Goal: Information Seeking & Learning: Learn about a topic

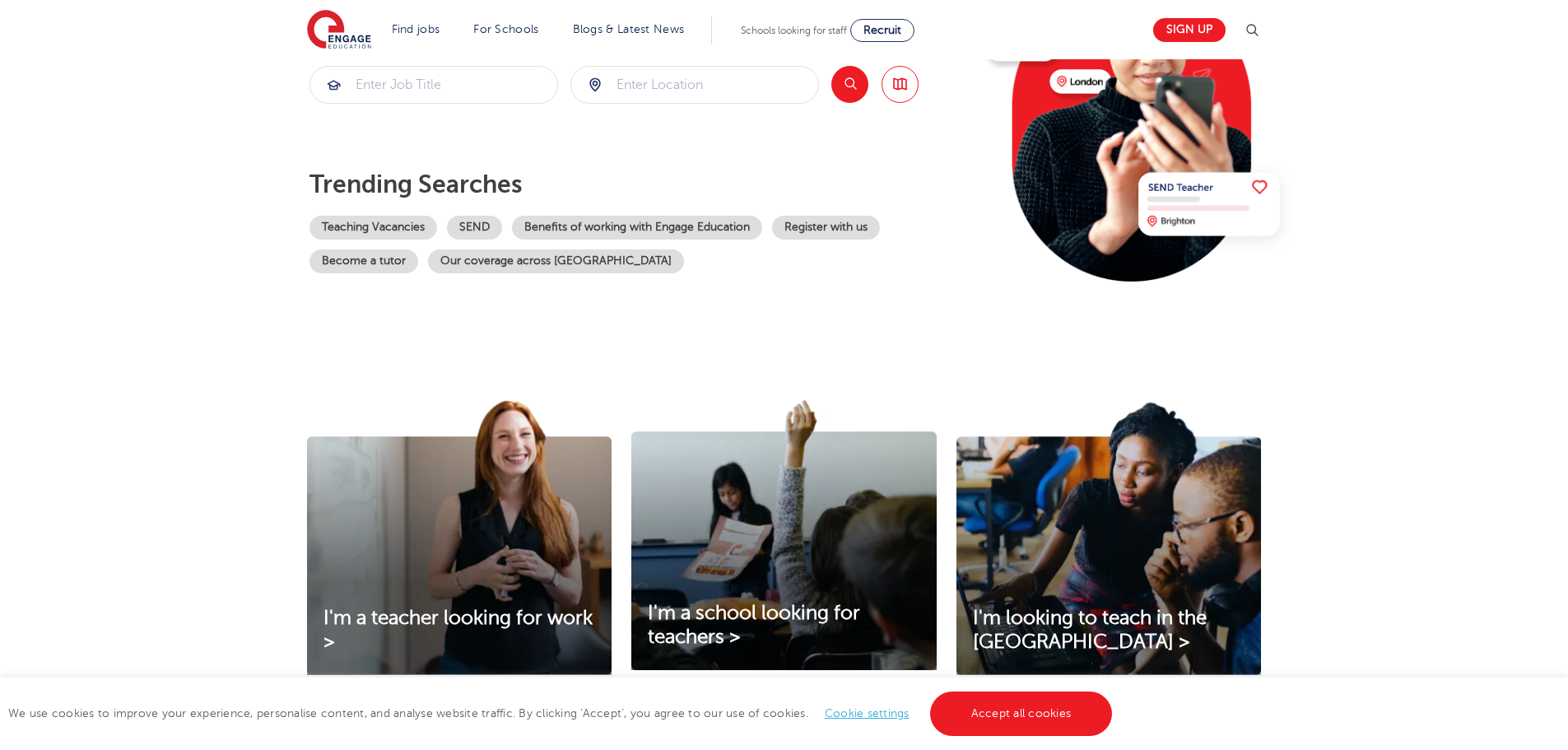
scroll to position [329, 0]
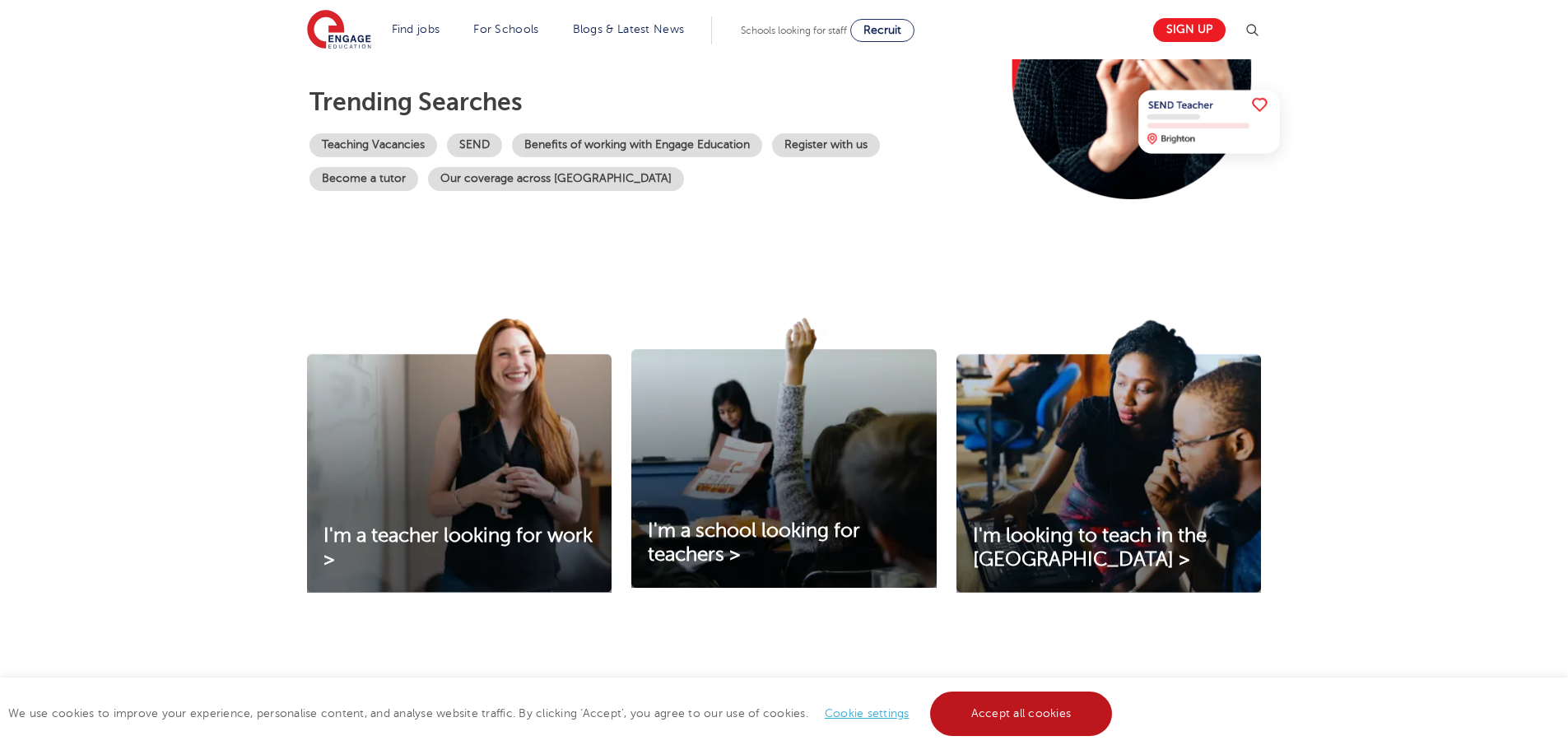
click at [1058, 701] on link "Accept all cookies" at bounding box center [1021, 713] width 183 height 44
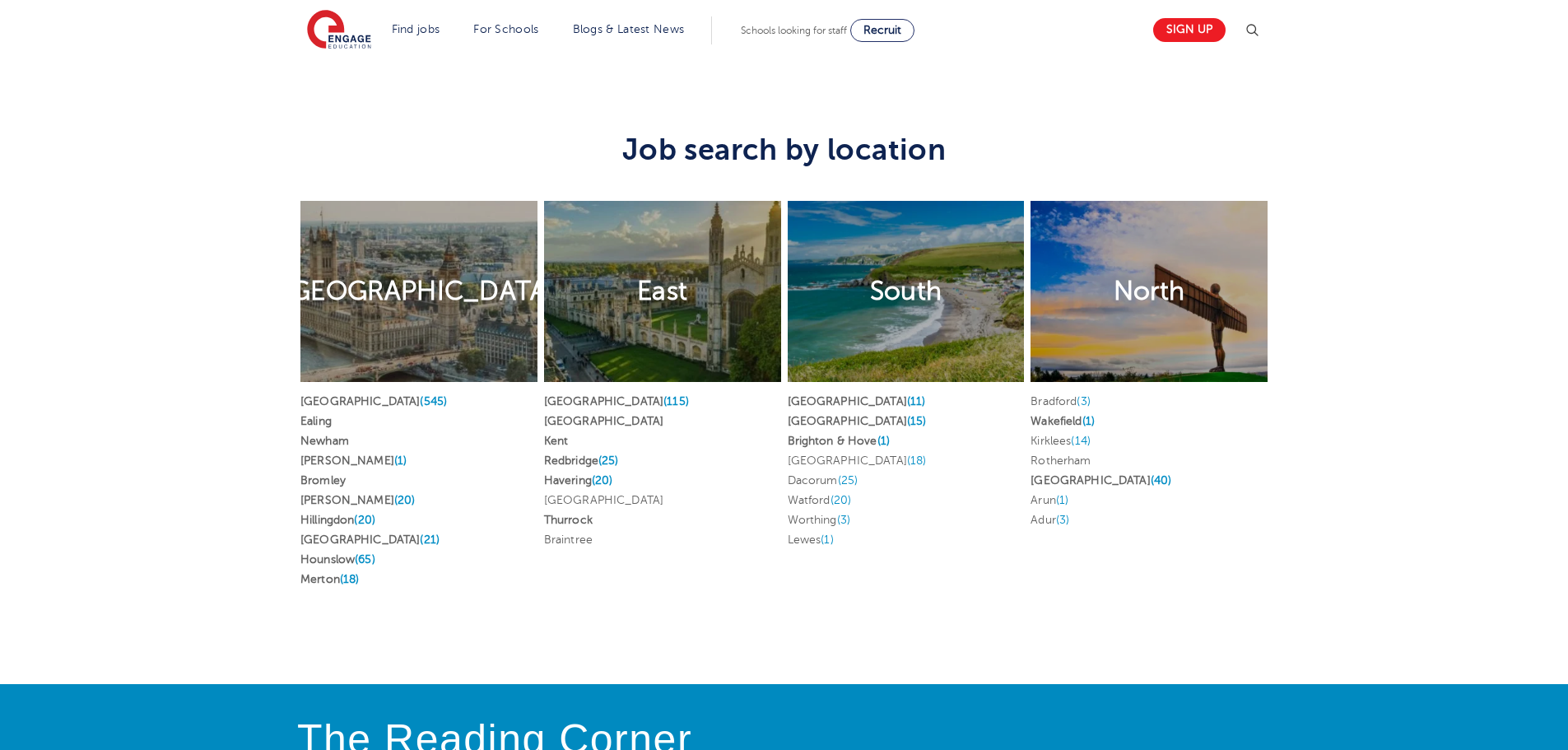
scroll to position [3045, 0]
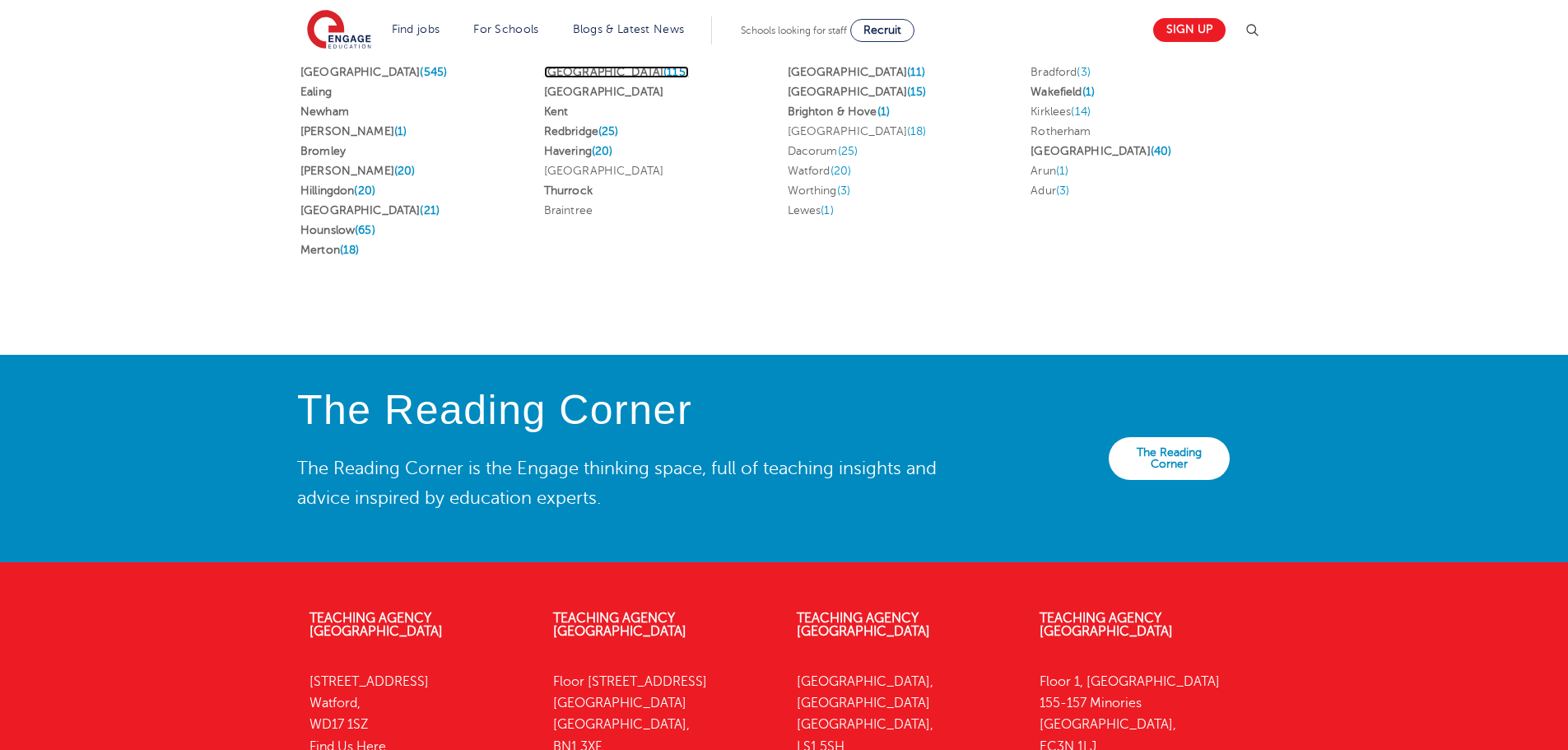
click at [579, 79] on link "[GEOGRAPHIC_DATA] (115)" at bounding box center [615, 72] width 145 height 13
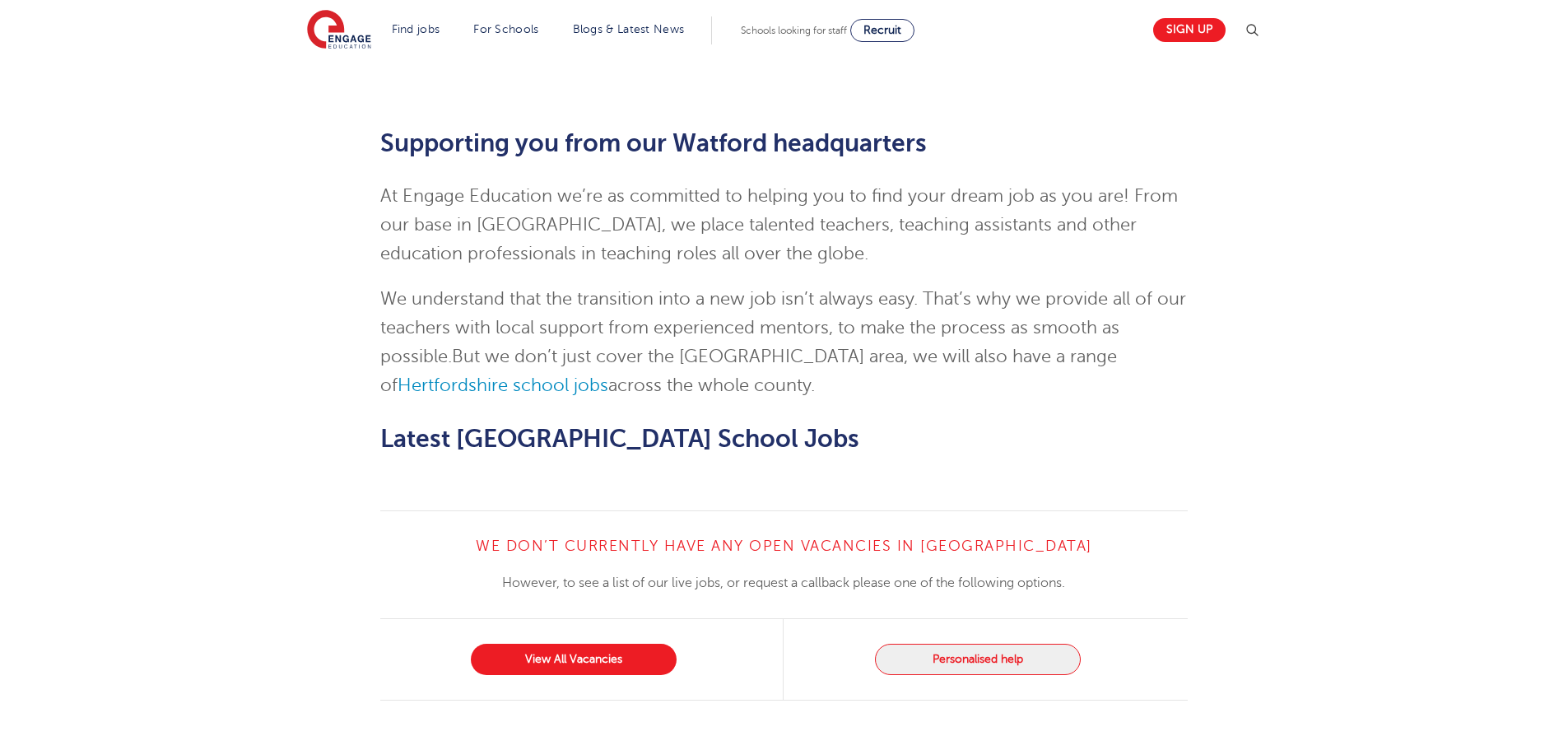
scroll to position [1646, 0]
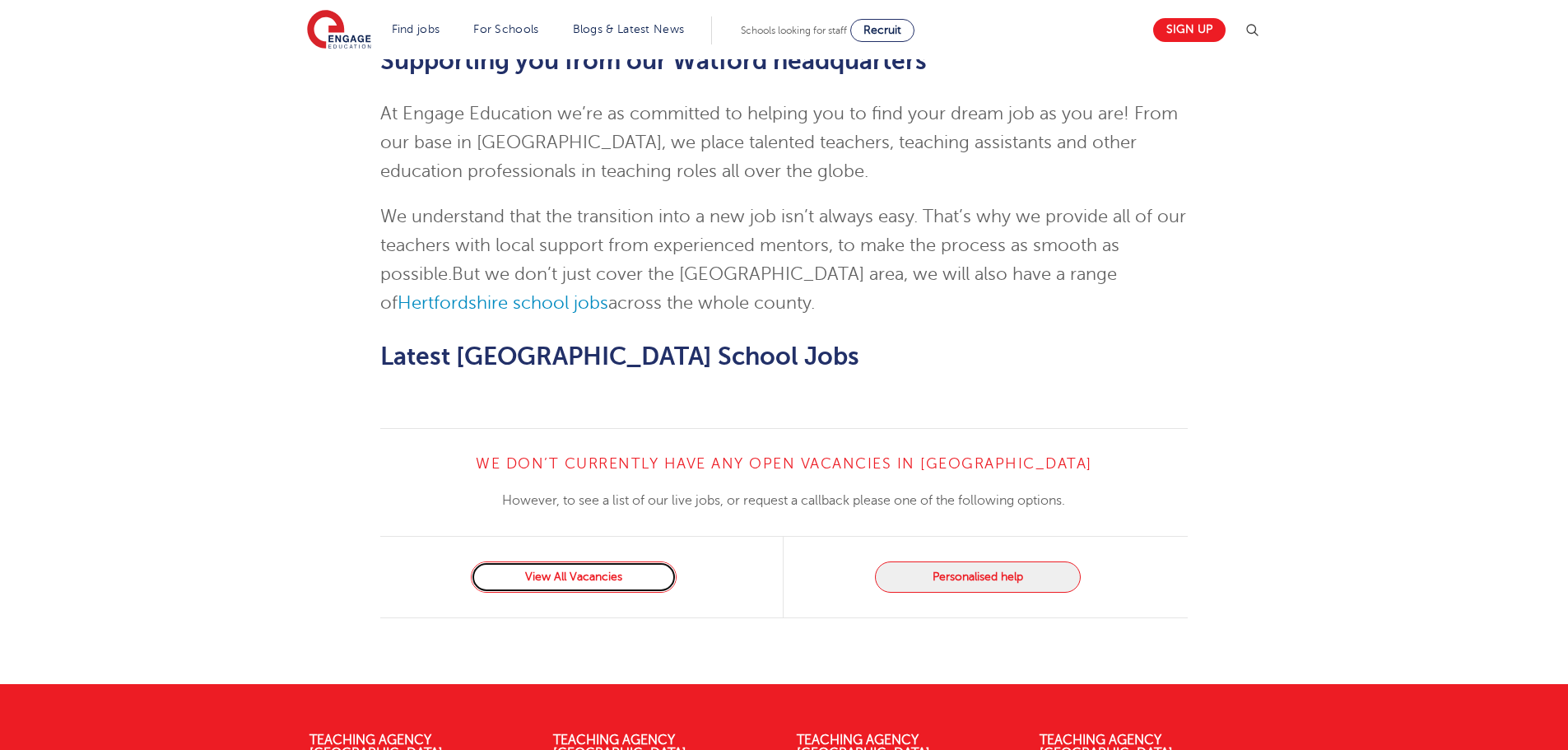
click at [577, 561] on link "View All Vacancies" at bounding box center [573, 577] width 205 height 31
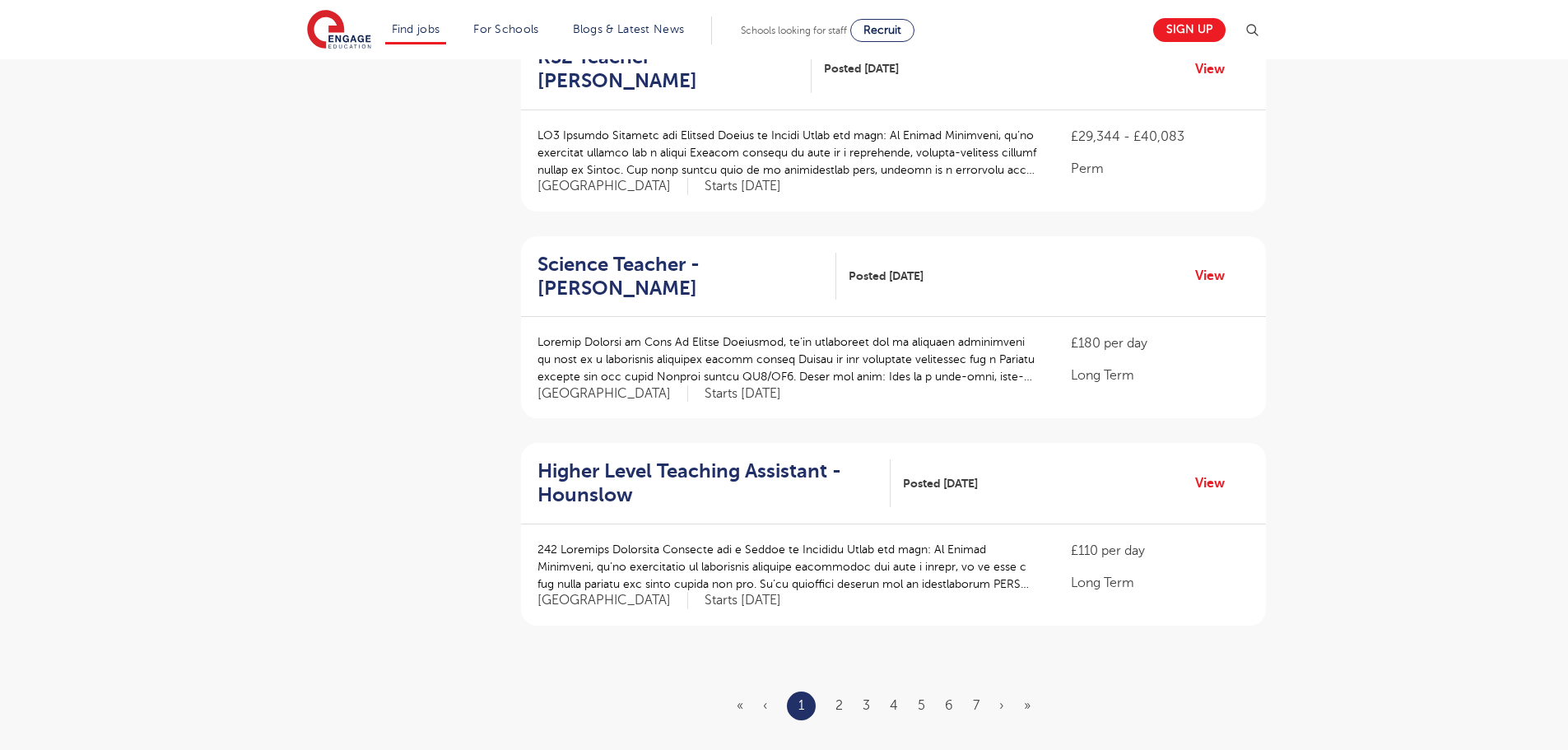
scroll to position [1728, 0]
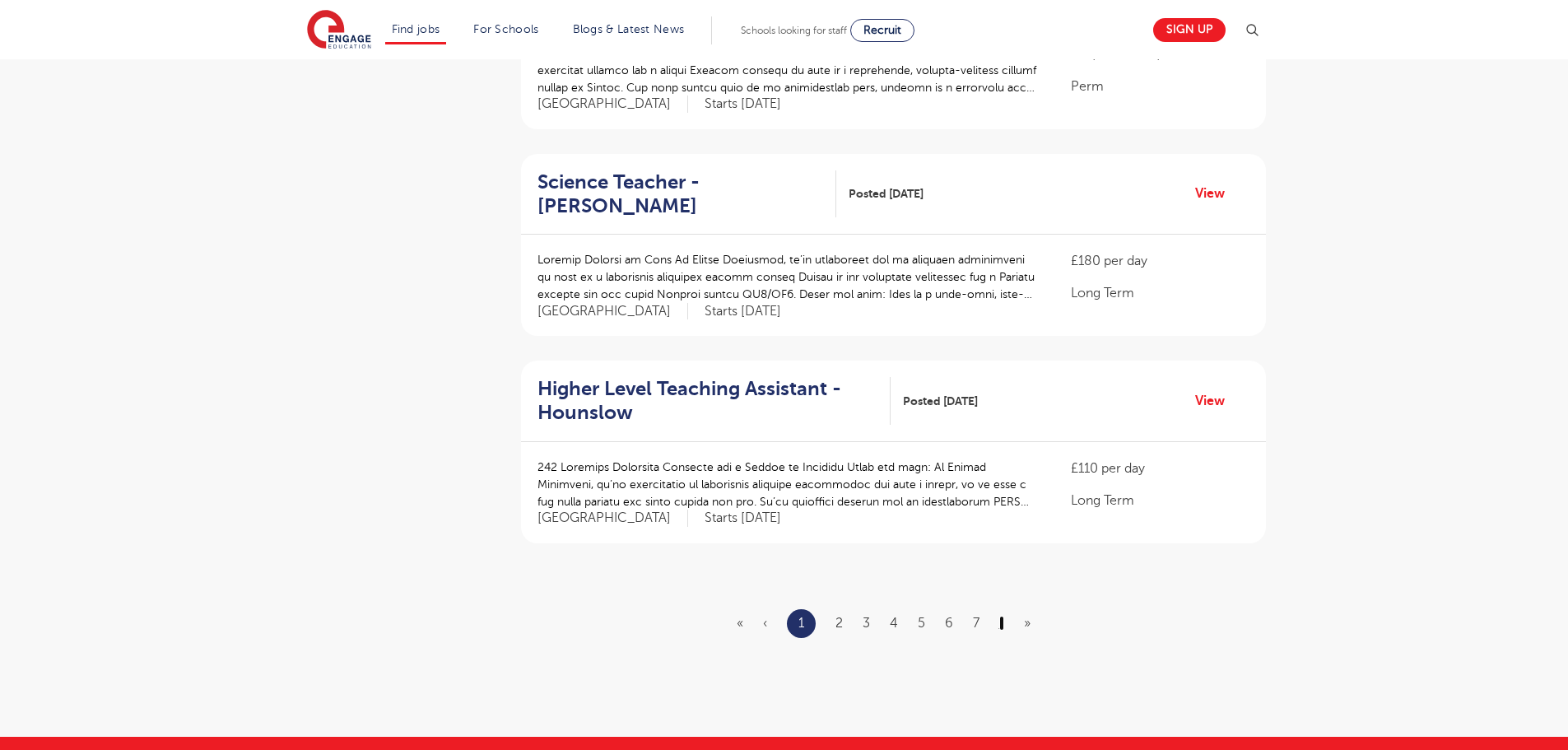
click at [1004, 615] on link "›" at bounding box center [1002, 622] width 5 height 15
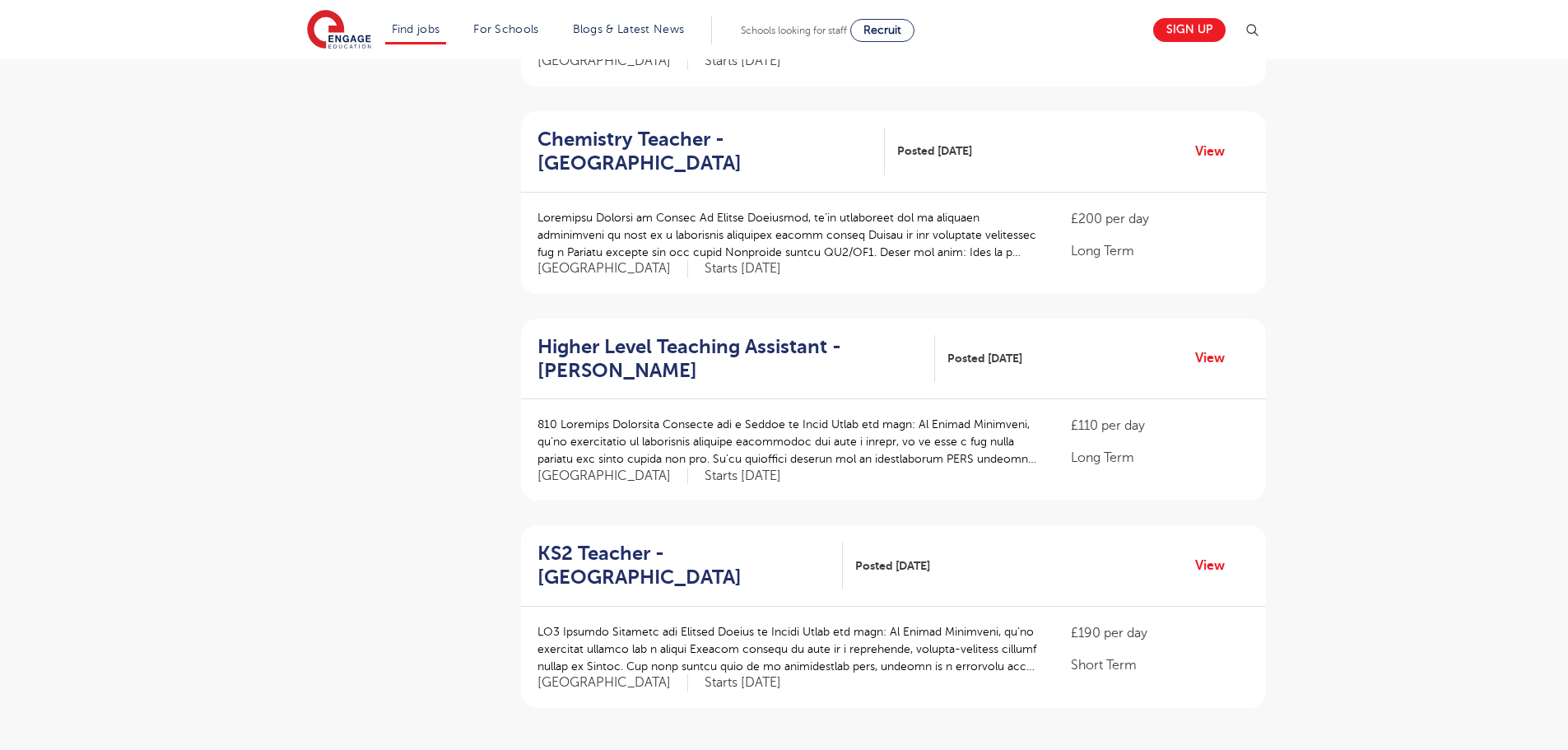
scroll to position [1811, 0]
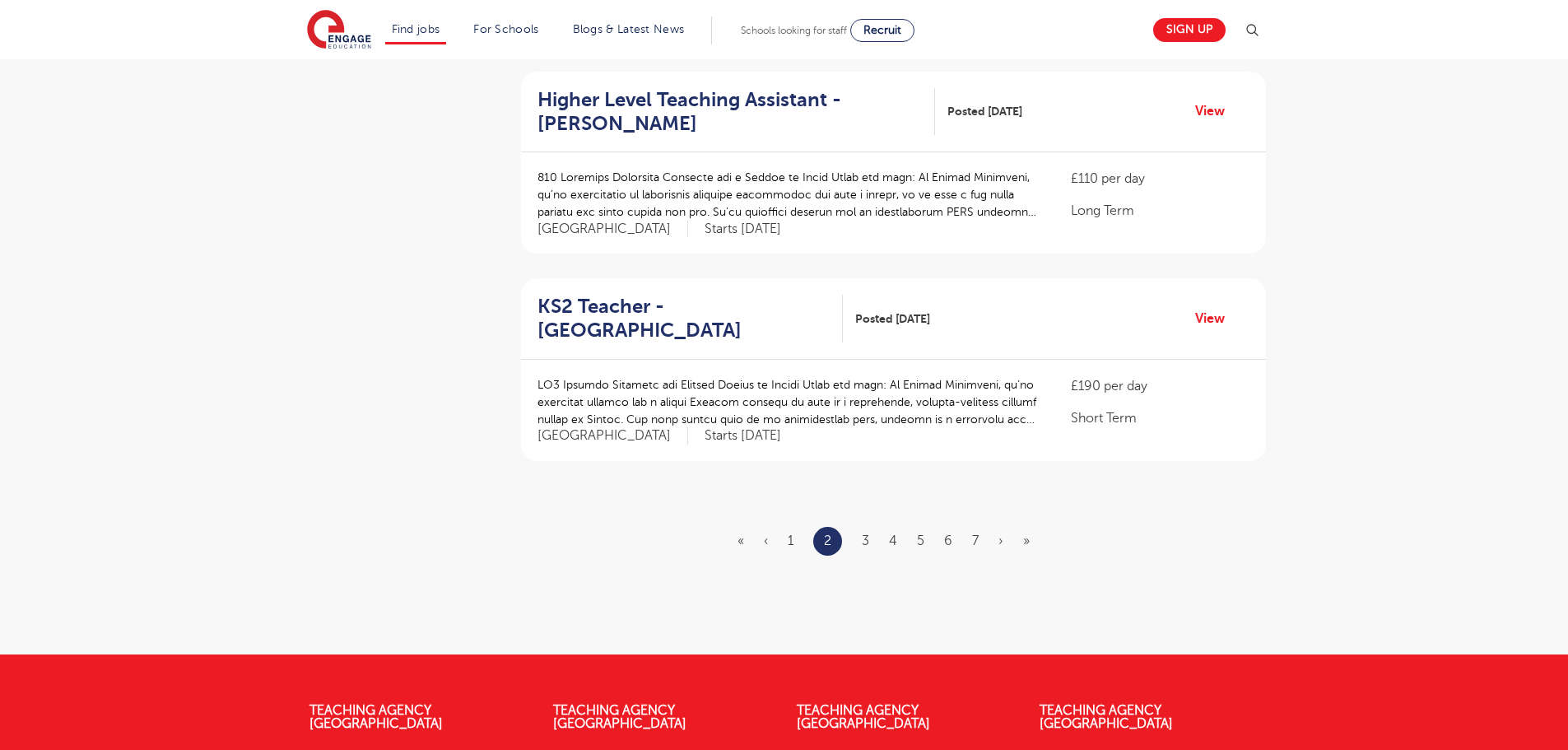
click at [994, 527] on ul "« ‹ 1 2 3 4 5 6 7 › »" at bounding box center [893, 541] width 312 height 29
click at [1002, 534] on link "›" at bounding box center [1001, 541] width 5 height 15
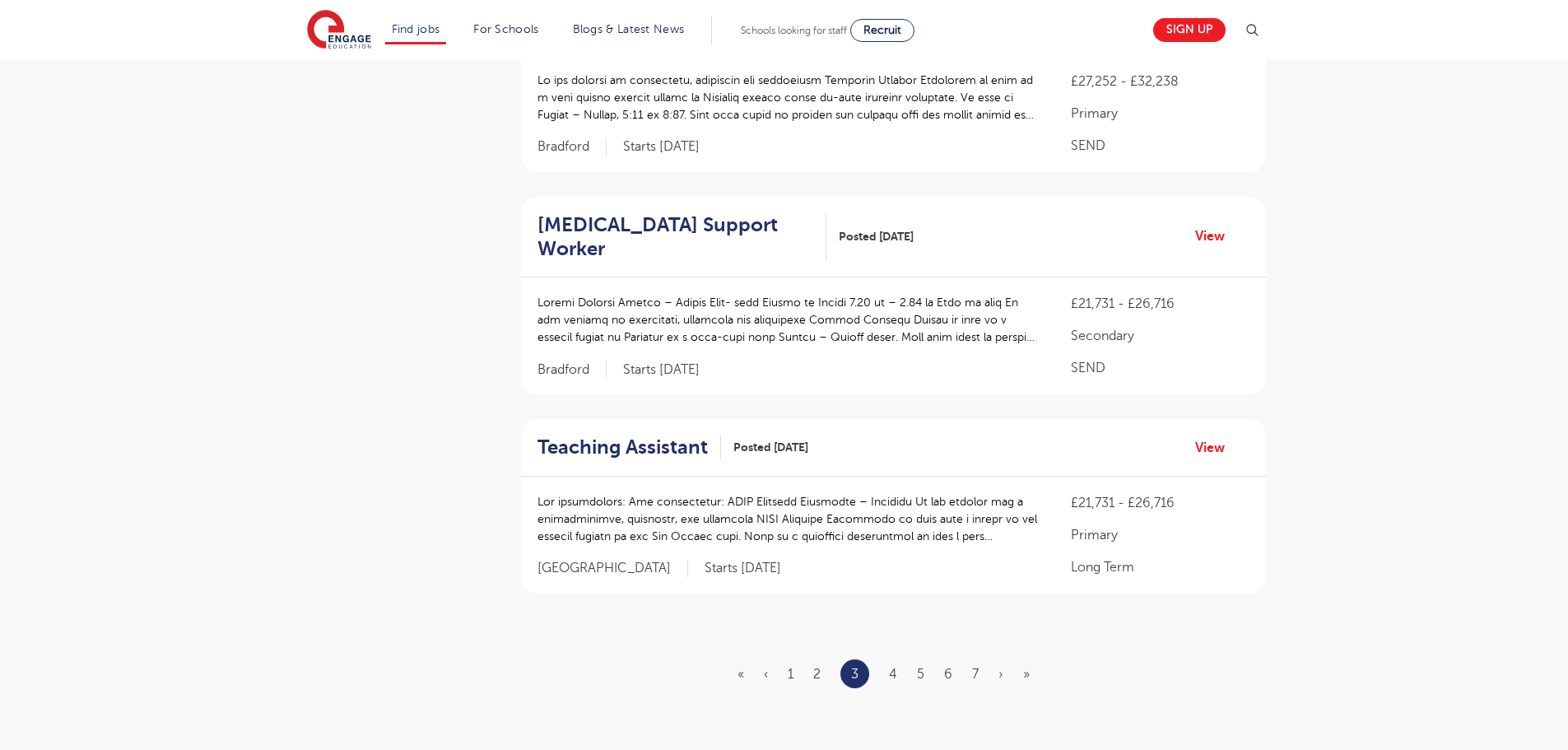
scroll to position [1893, 0]
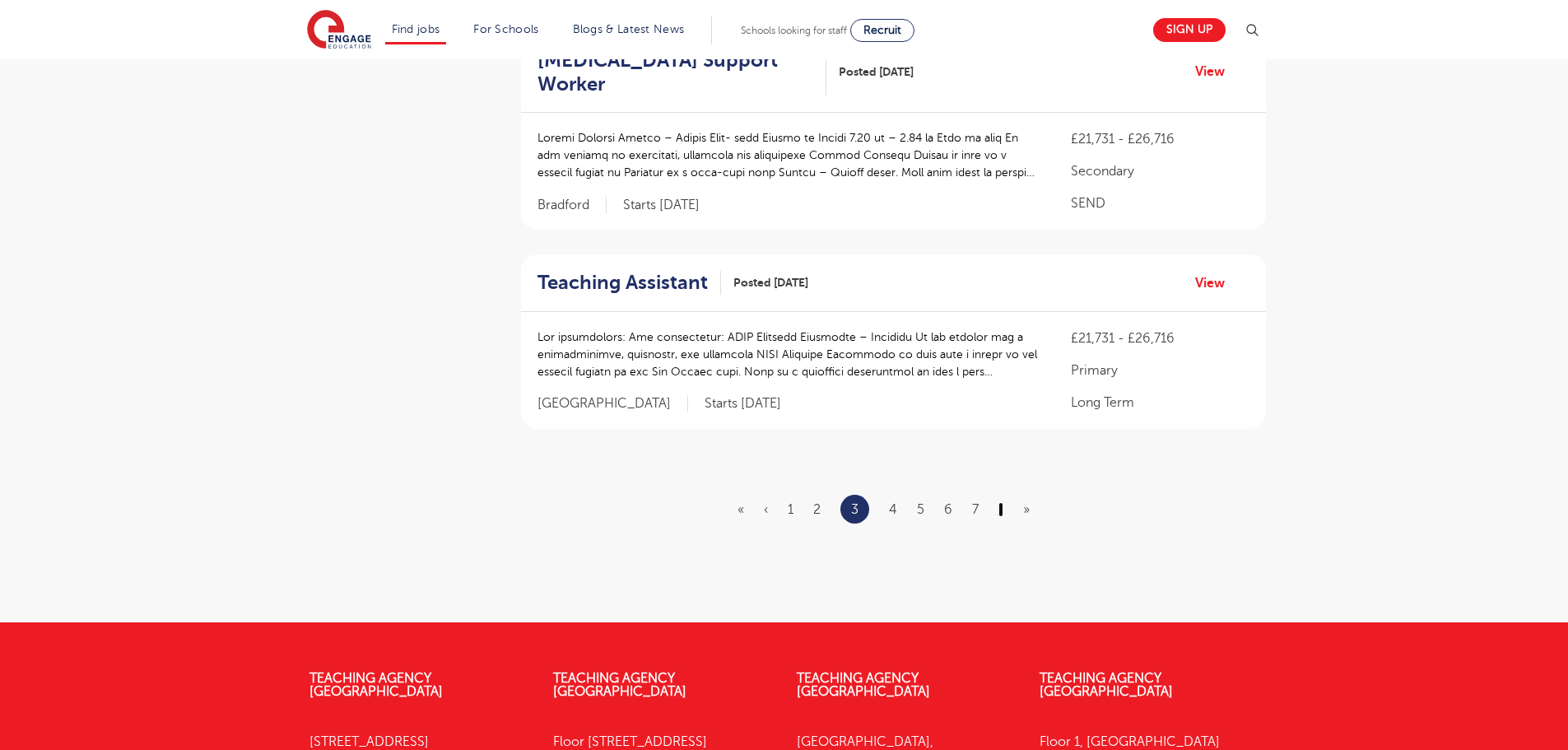
click at [1000, 502] on link "›" at bounding box center [1001, 509] width 5 height 15
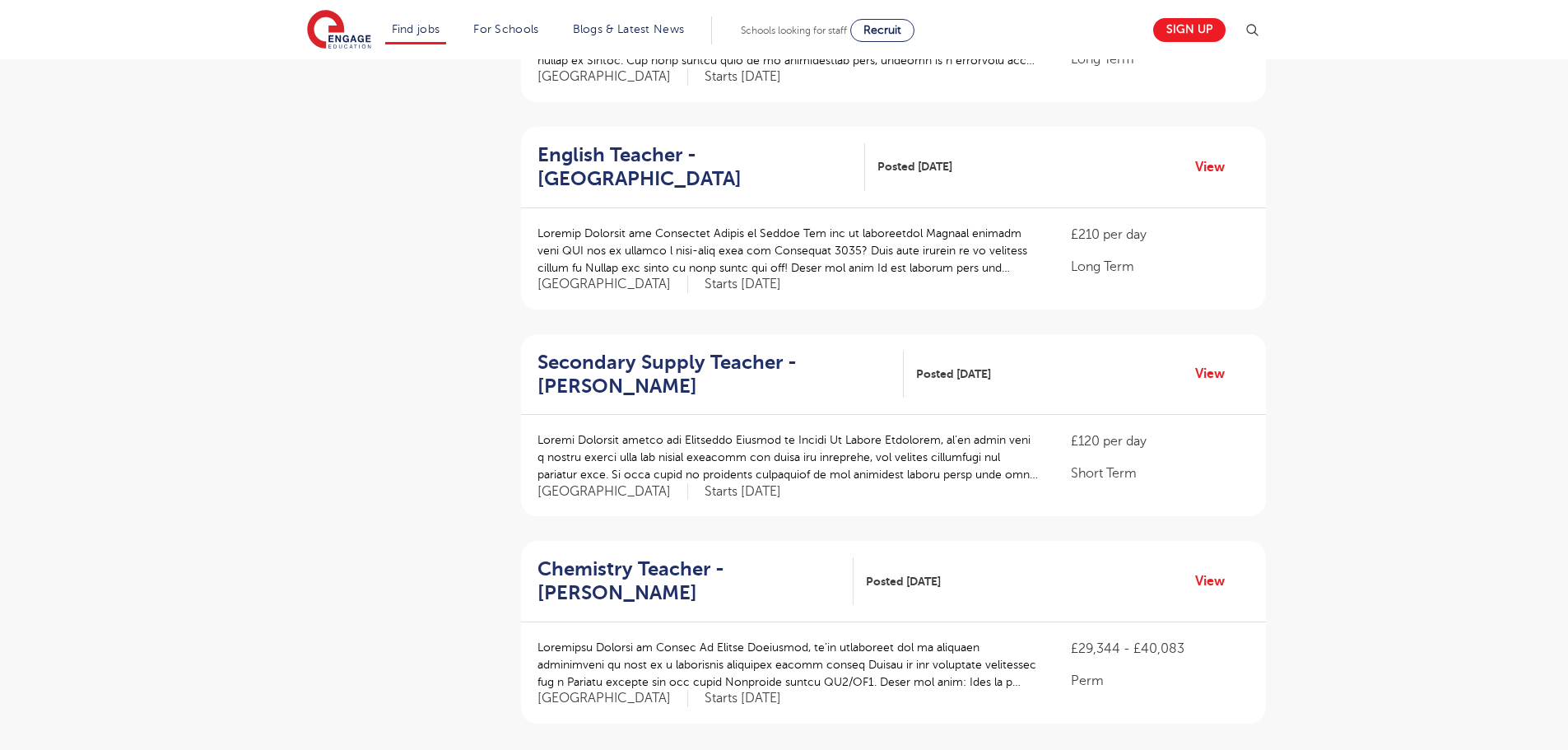
scroll to position [1811, 0]
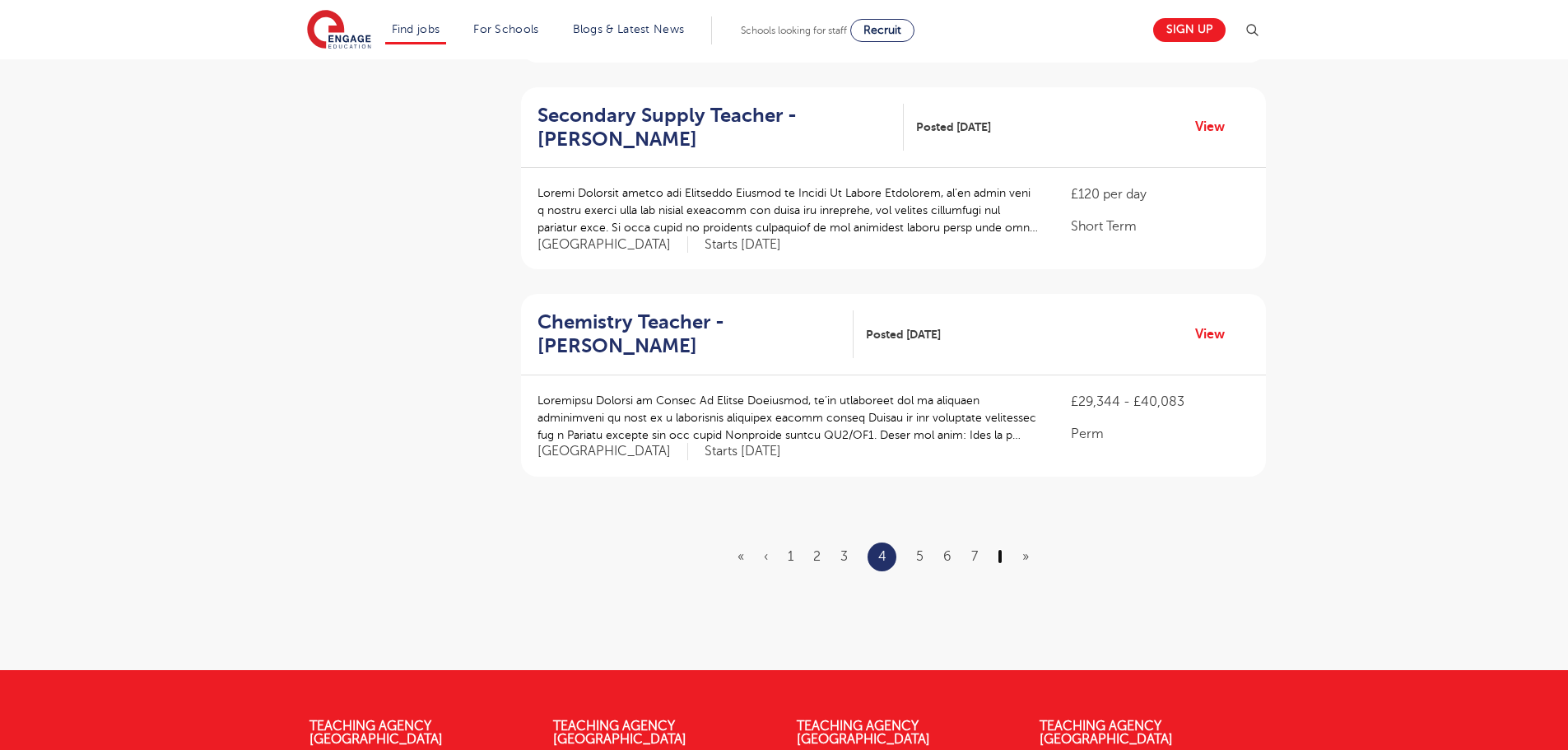
click at [1000, 548] on link "›" at bounding box center [1000, 555] width 5 height 15
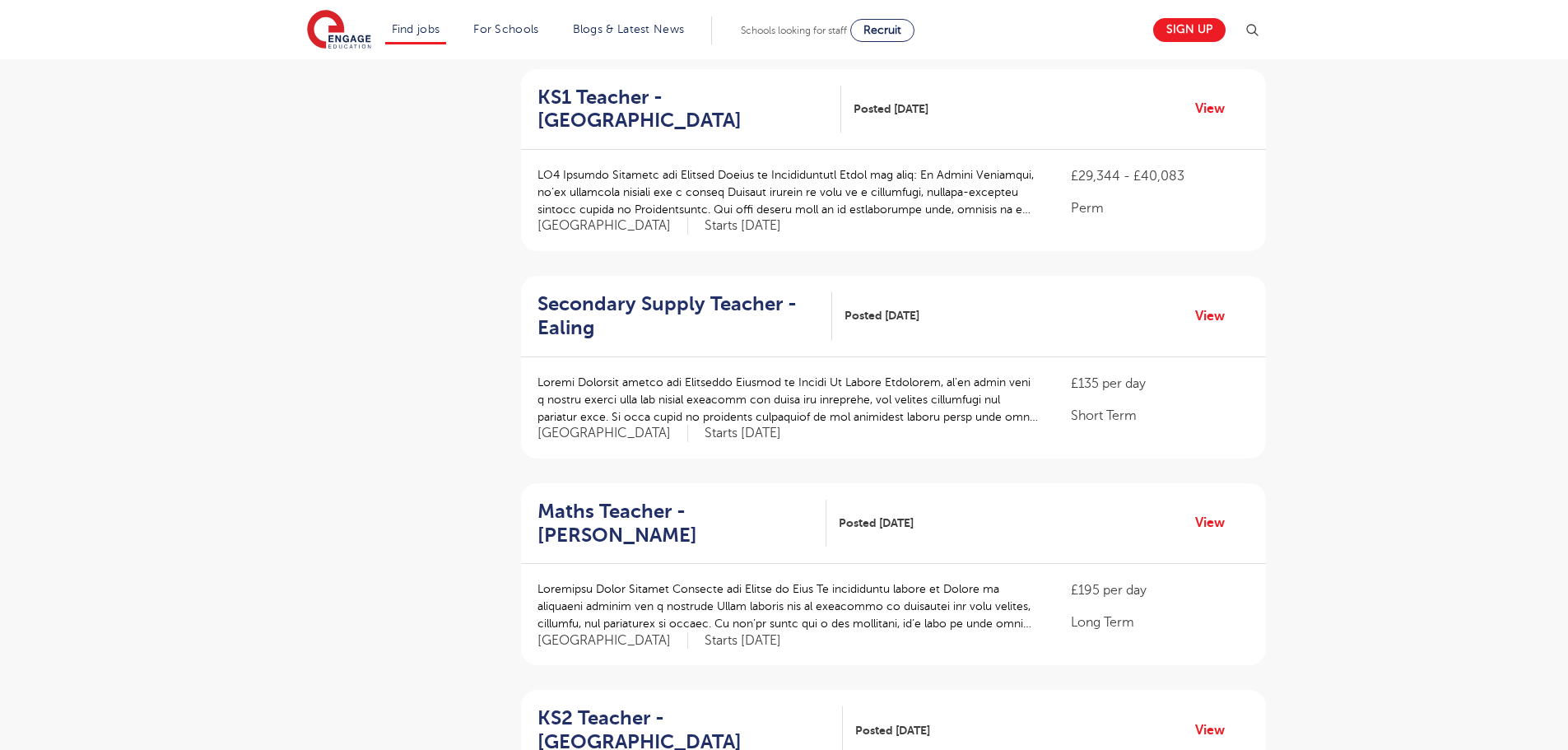
scroll to position [1728, 0]
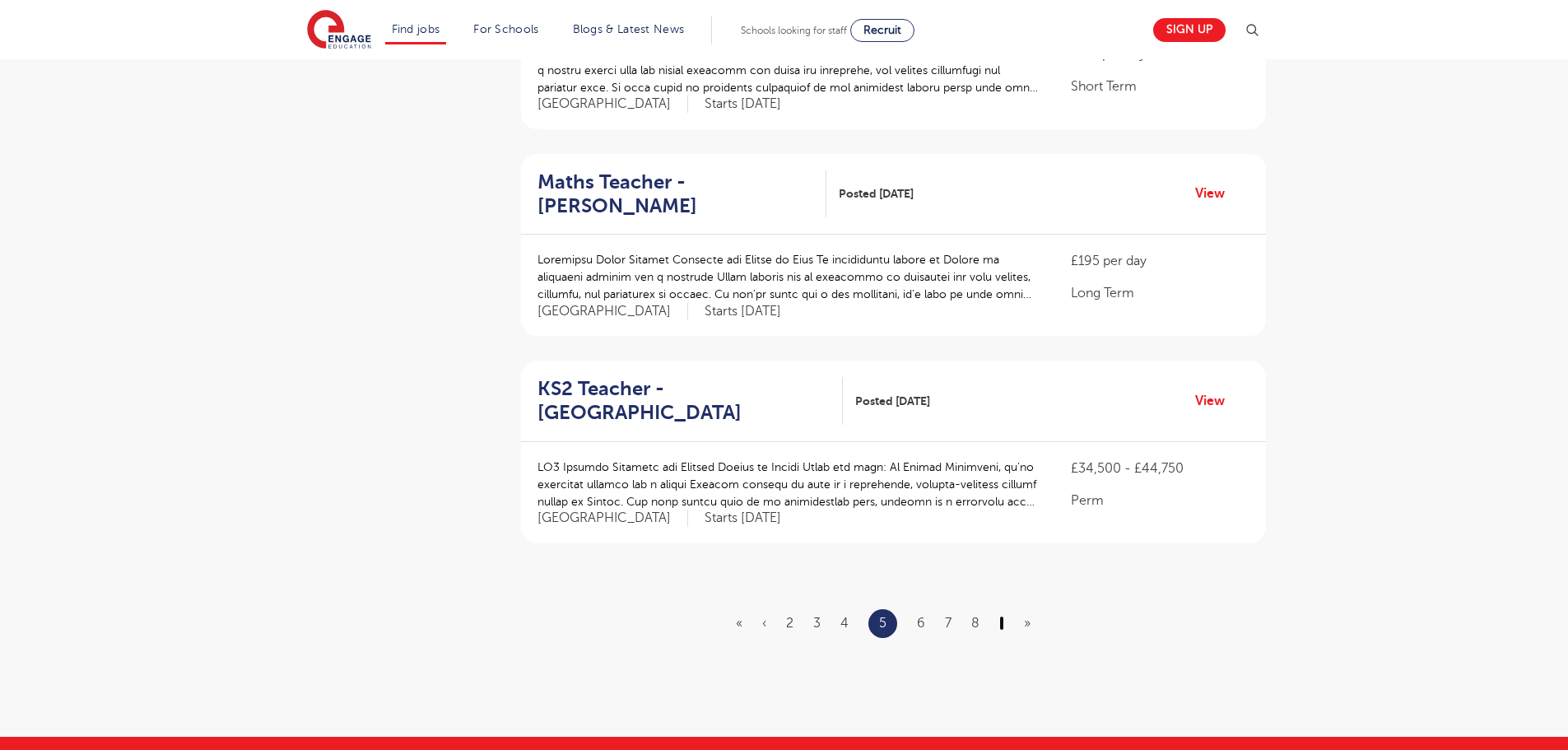
click at [1002, 615] on link "›" at bounding box center [1002, 622] width 5 height 15
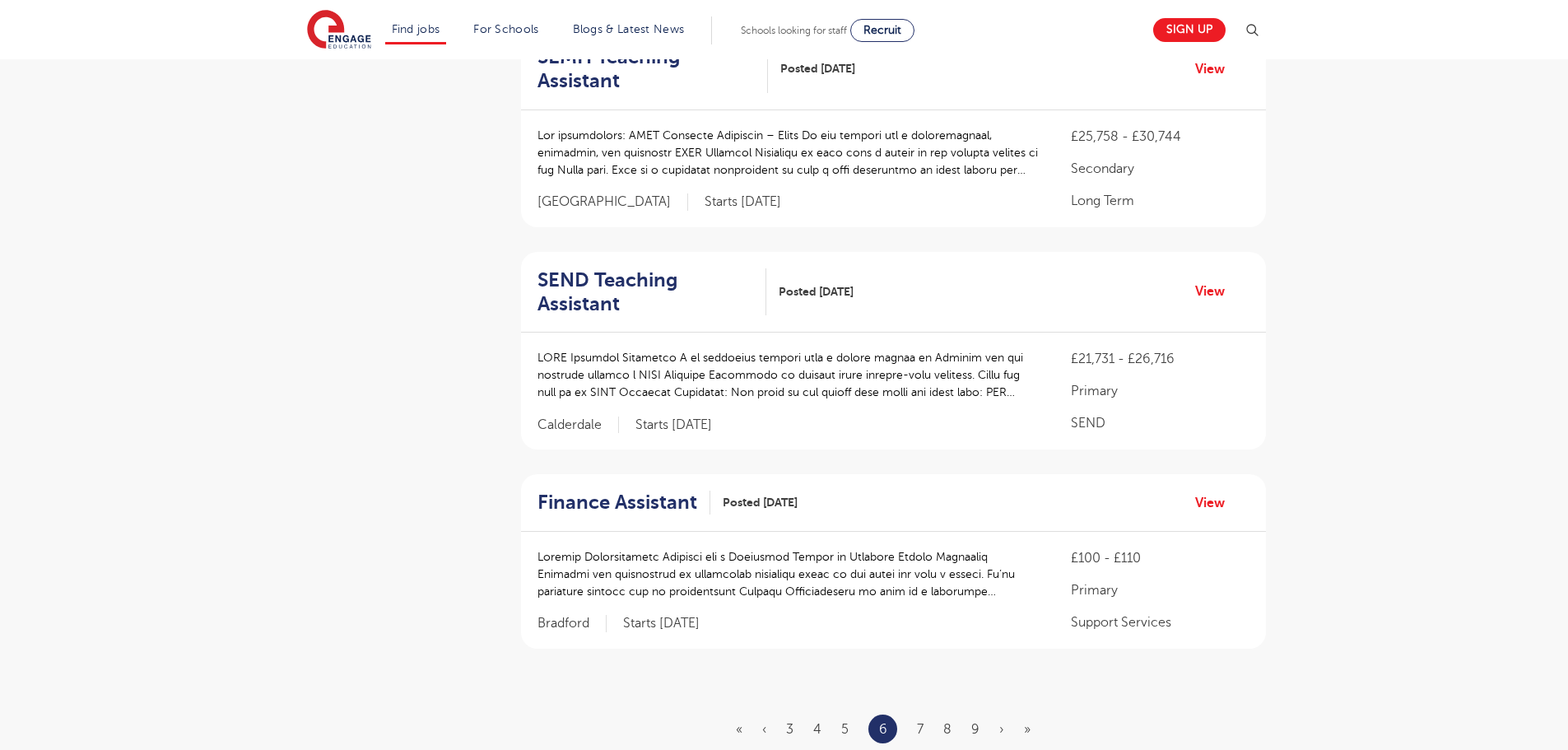
scroll to position [1728, 0]
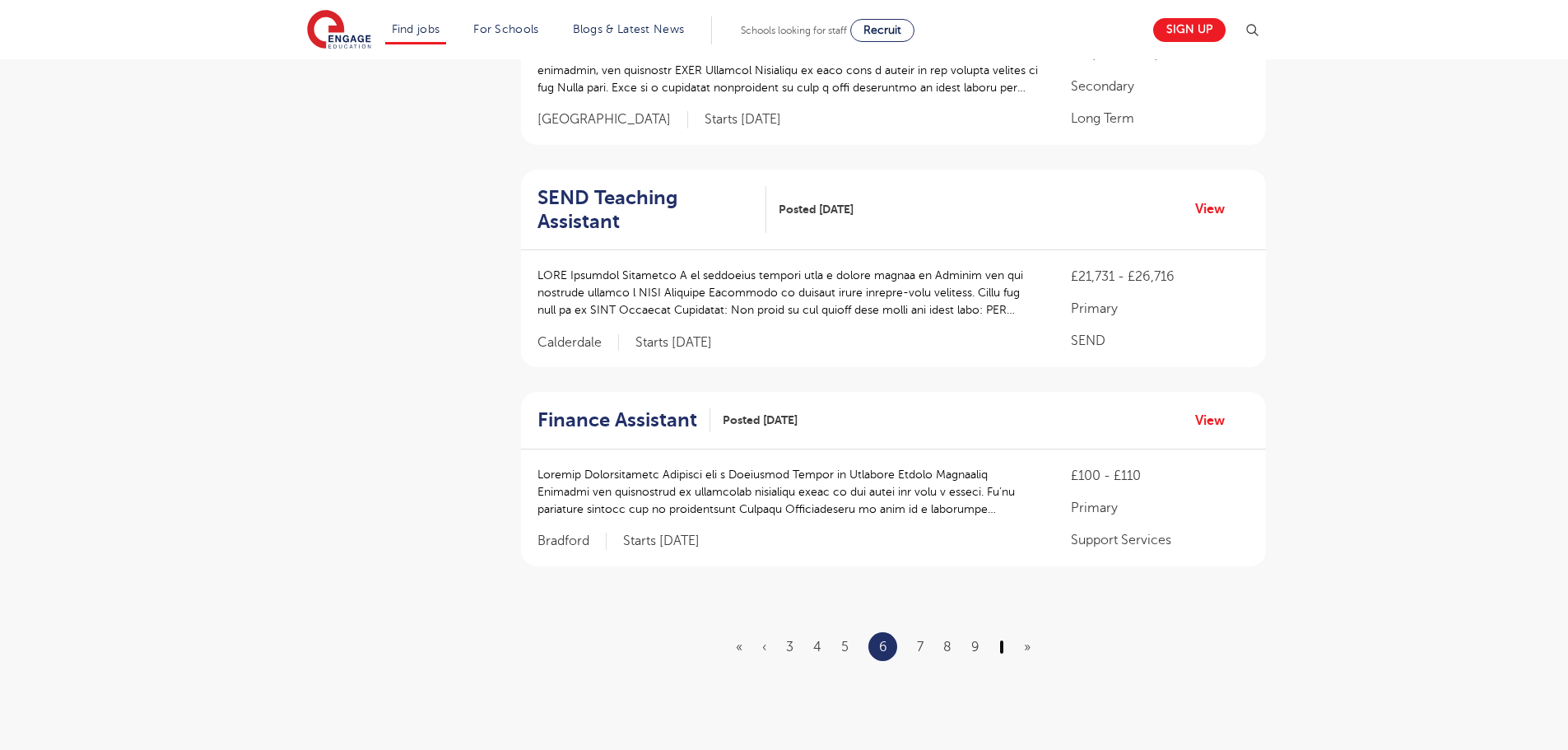
click at [1004, 640] on link "›" at bounding box center [1002, 647] width 5 height 15
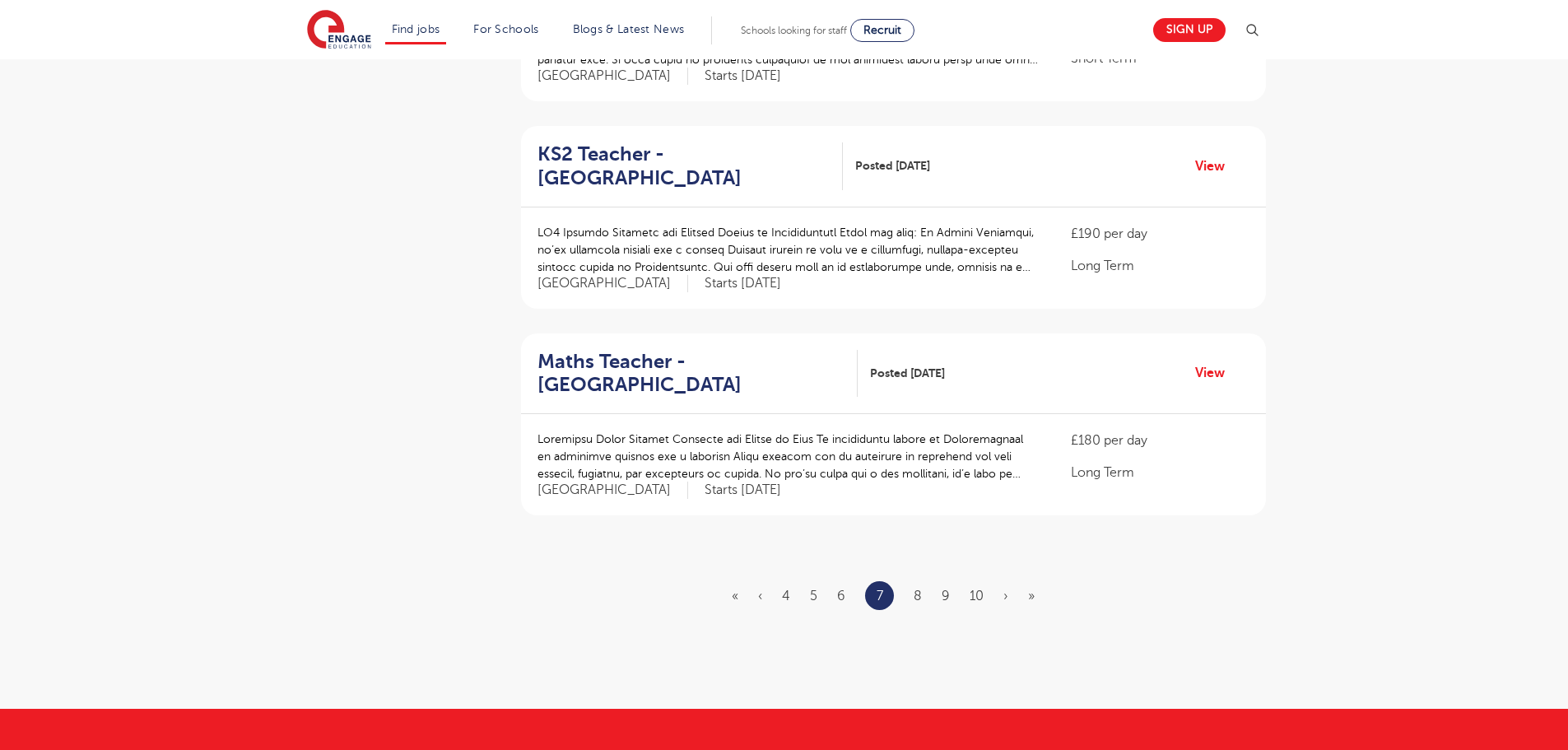
scroll to position [1976, 0]
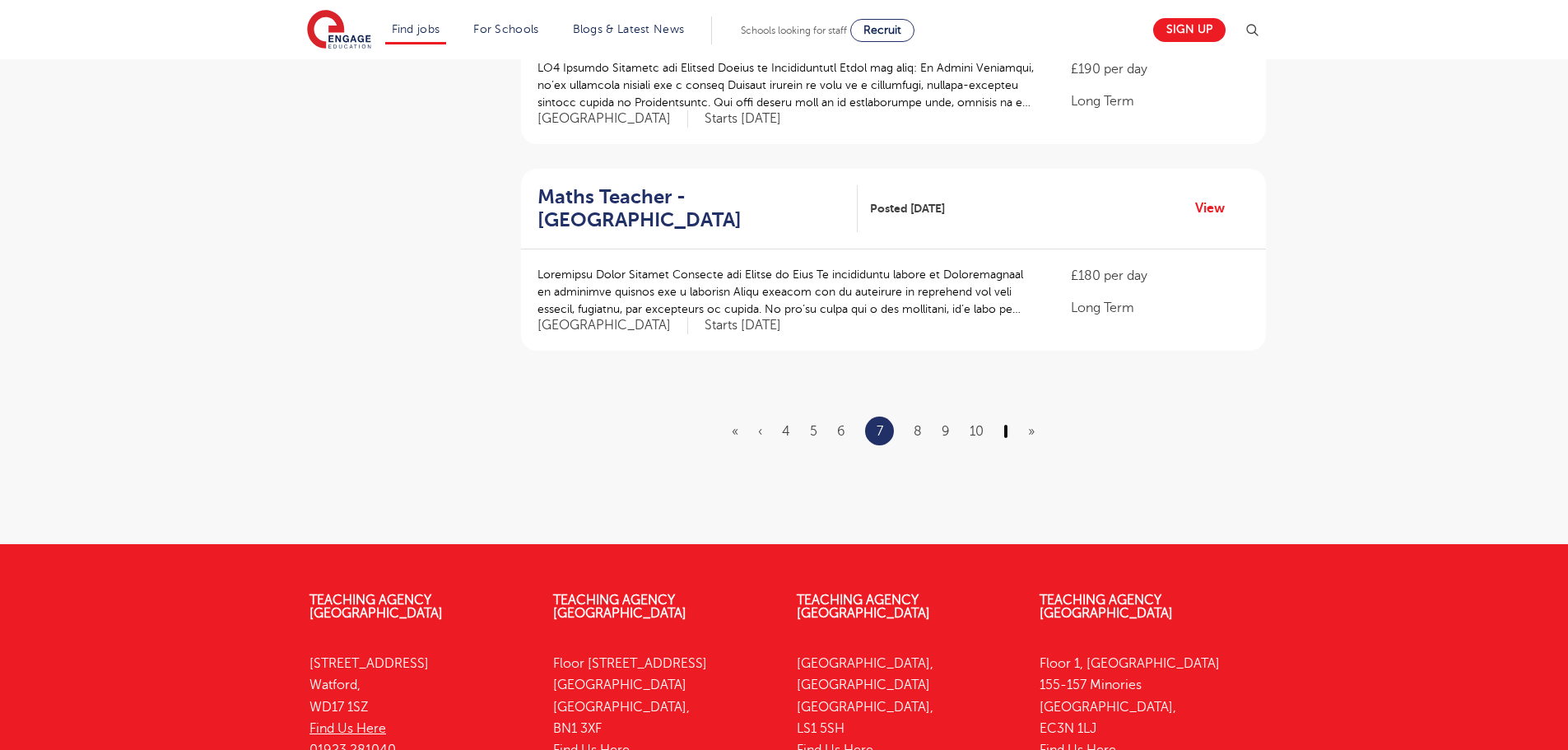
click at [1005, 424] on link "›" at bounding box center [1006, 431] width 5 height 15
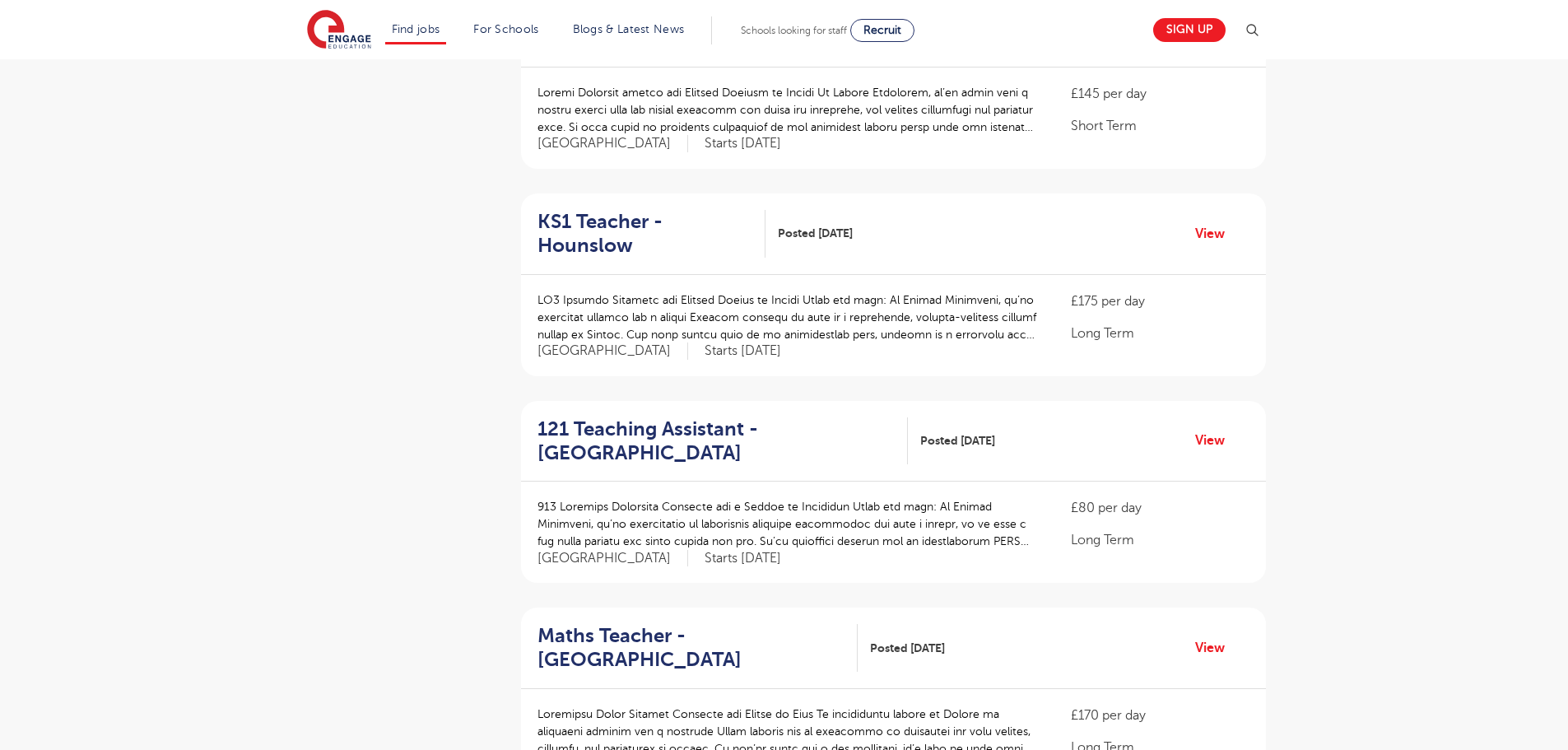
scroll to position [1646, 0]
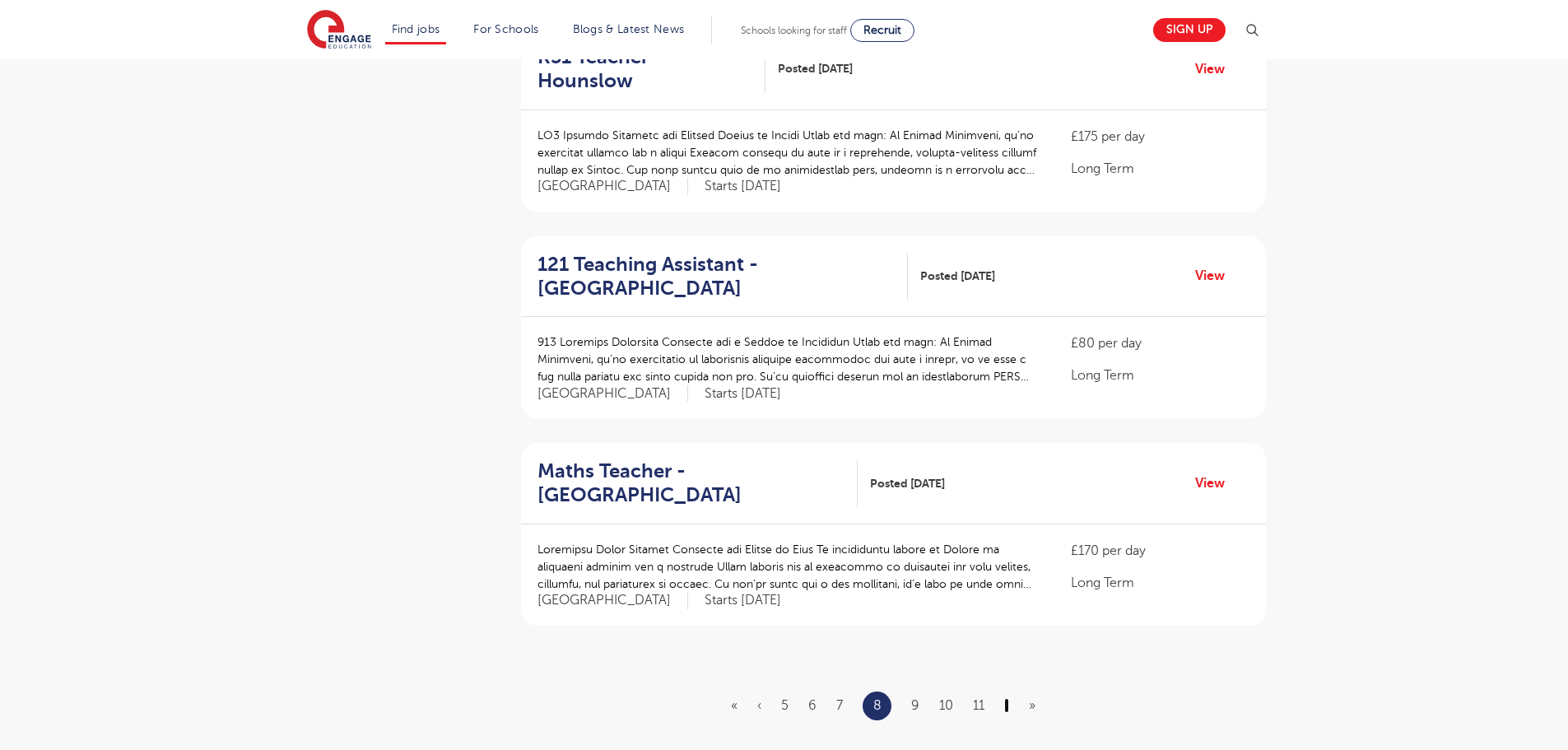
click at [1009, 698] on link "›" at bounding box center [1007, 705] width 5 height 15
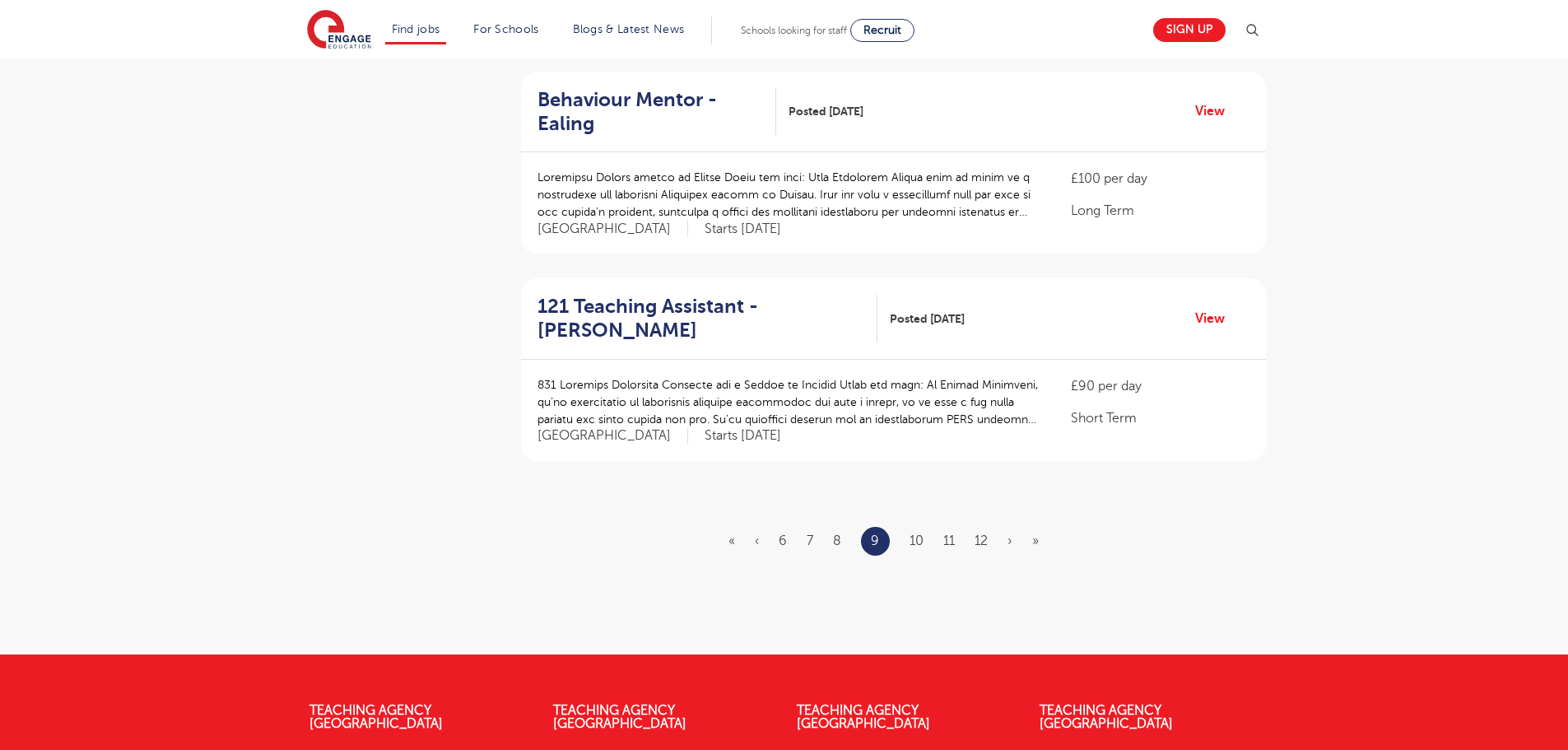
scroll to position [1893, 0]
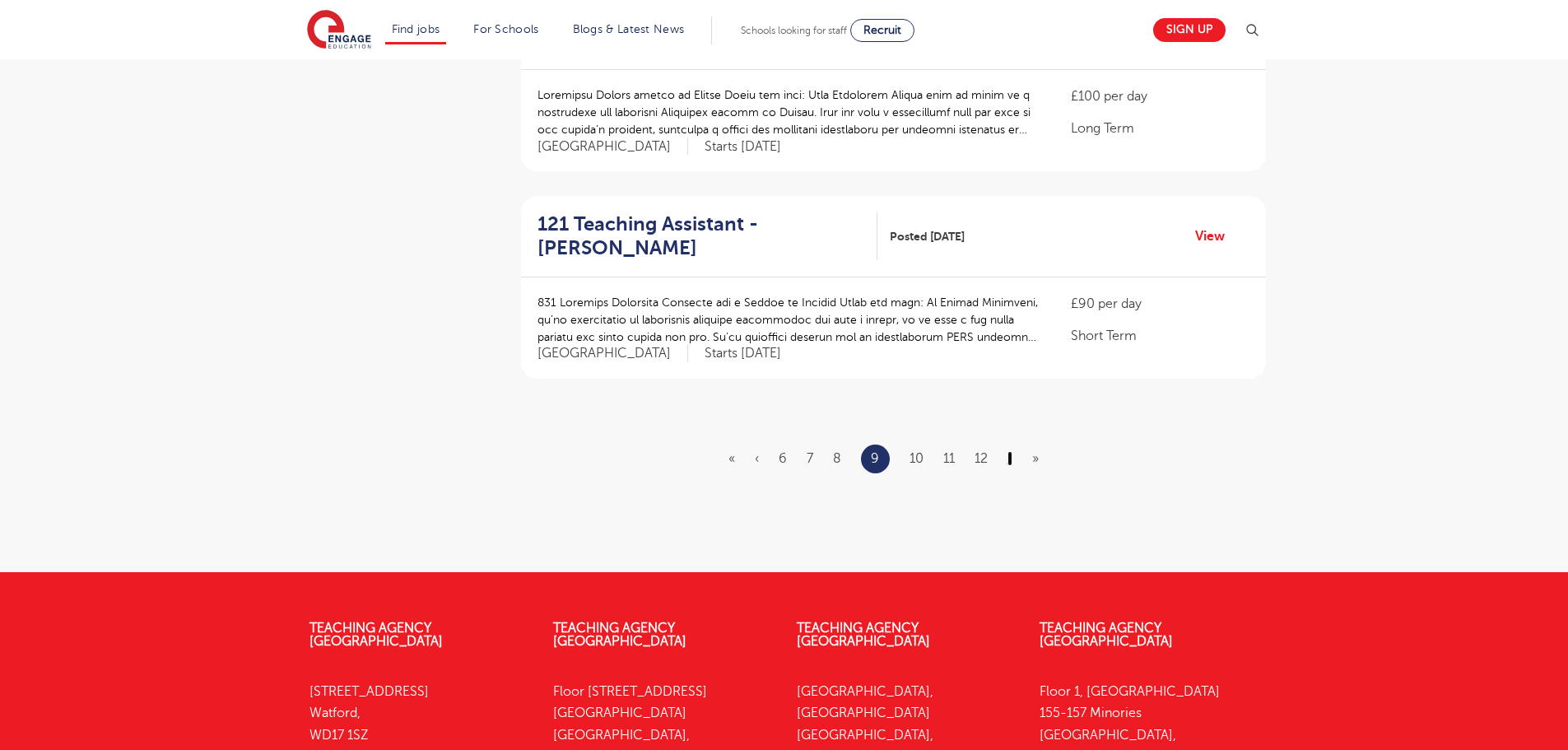
click at [1010, 451] on link "›" at bounding box center [1010, 458] width 5 height 15
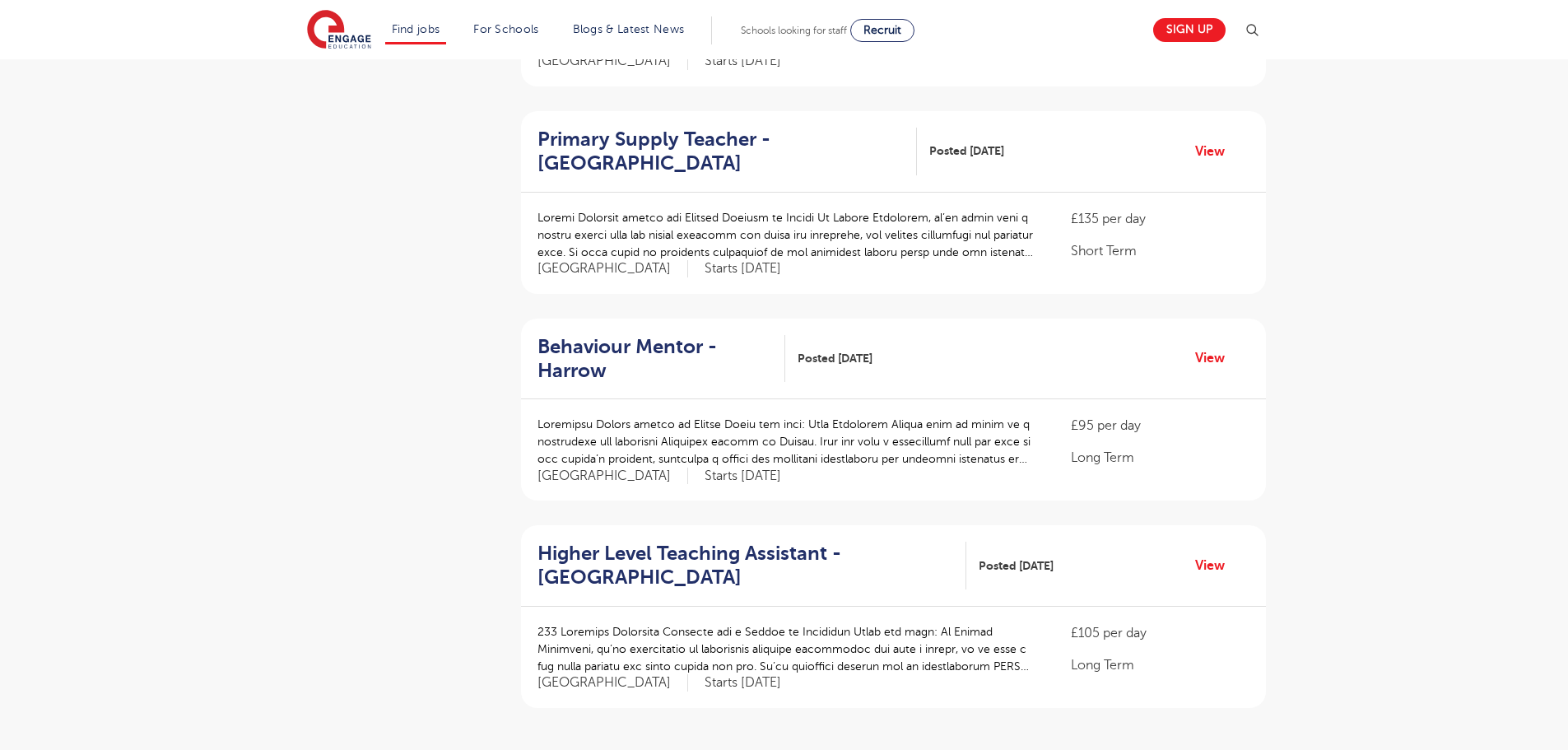
scroll to position [1646, 0]
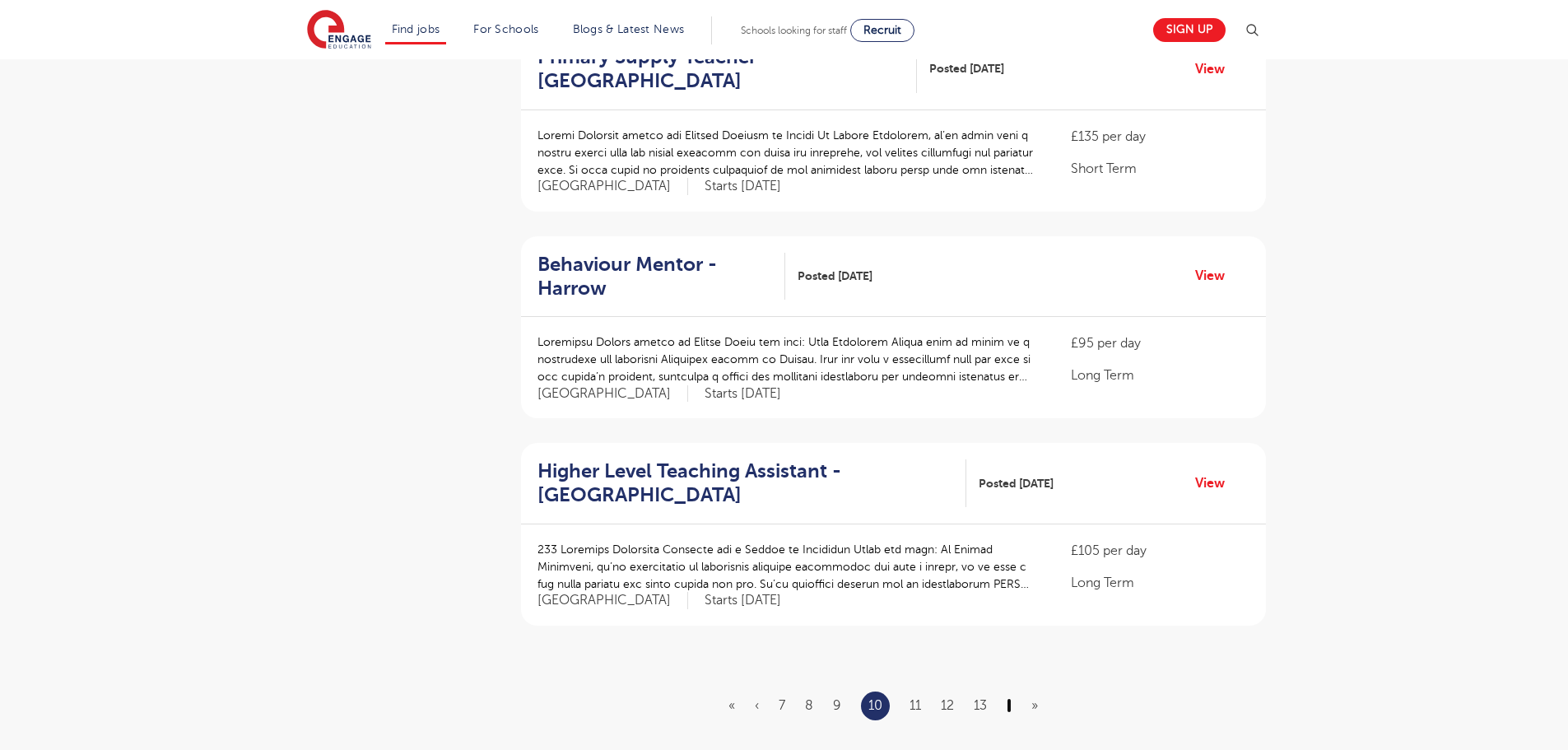
click at [1010, 698] on link "›" at bounding box center [1009, 705] width 5 height 15
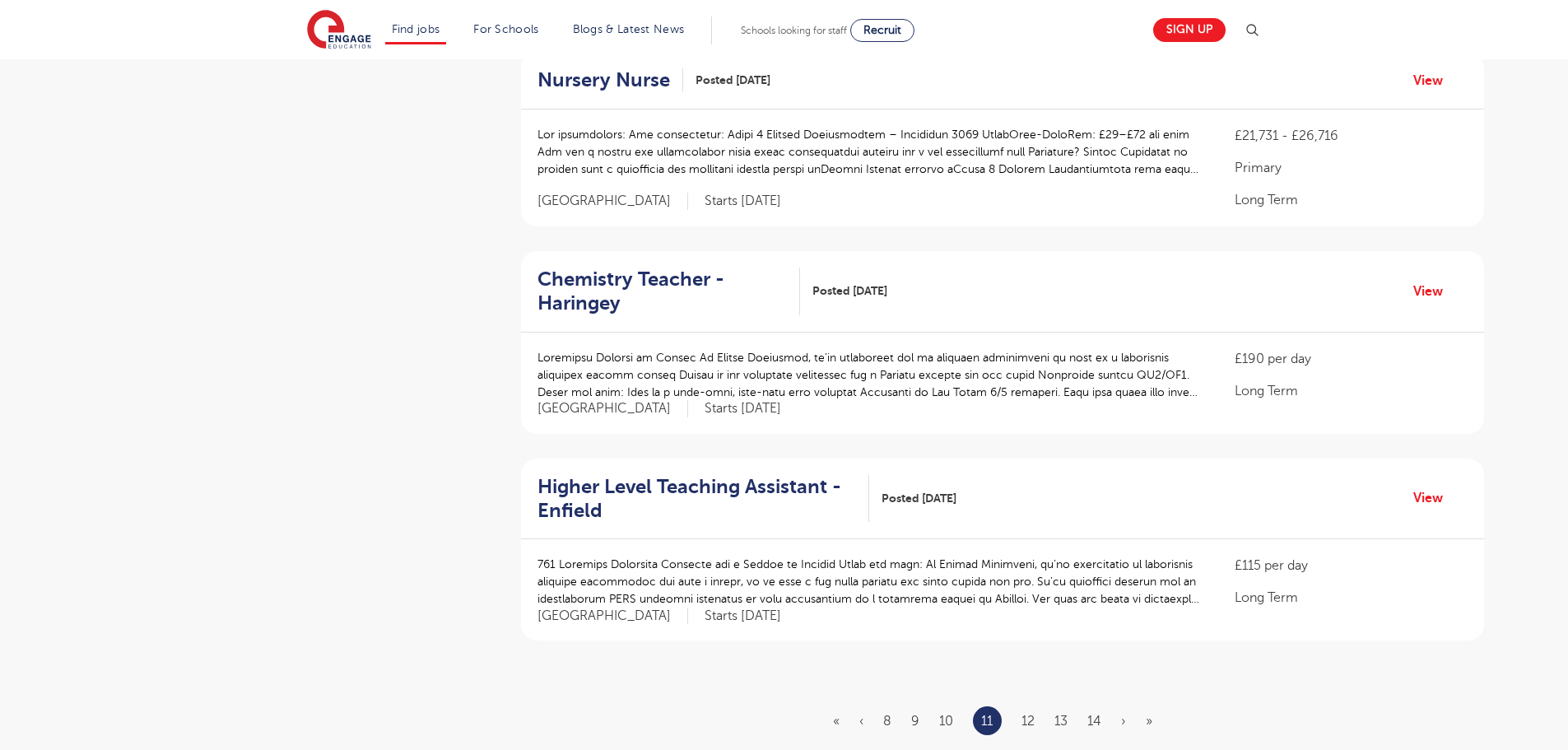
scroll to position [0, 0]
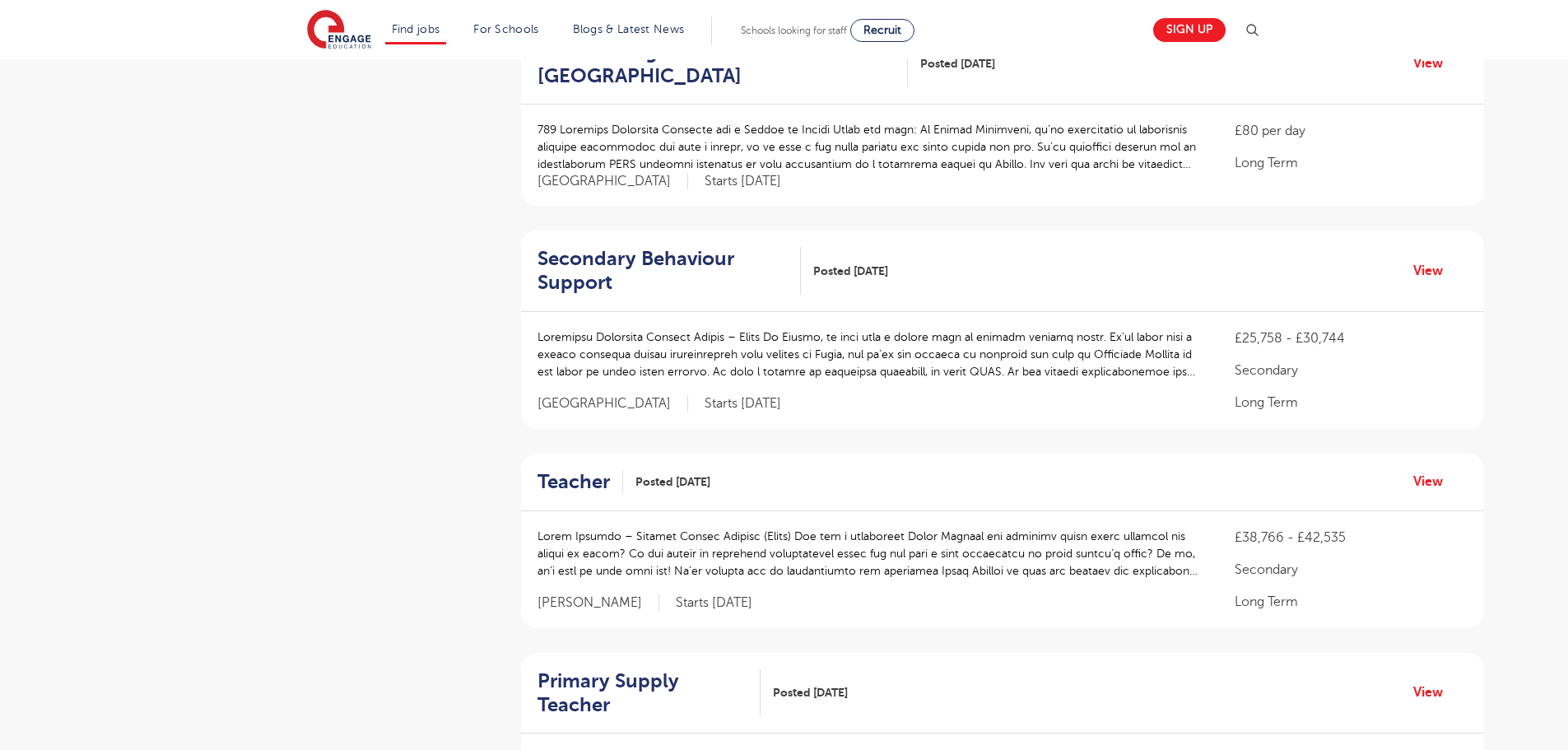
scroll to position [988, 0]
